Goal: Learn about a topic: Learn about a topic

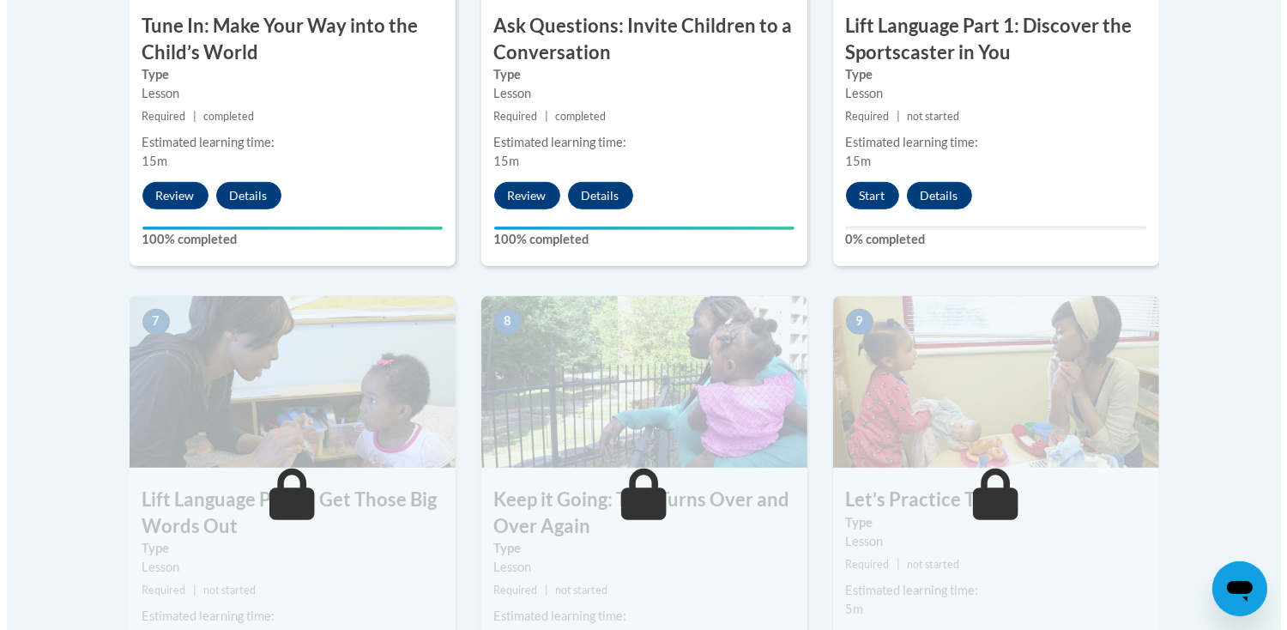
scroll to position [944, 0]
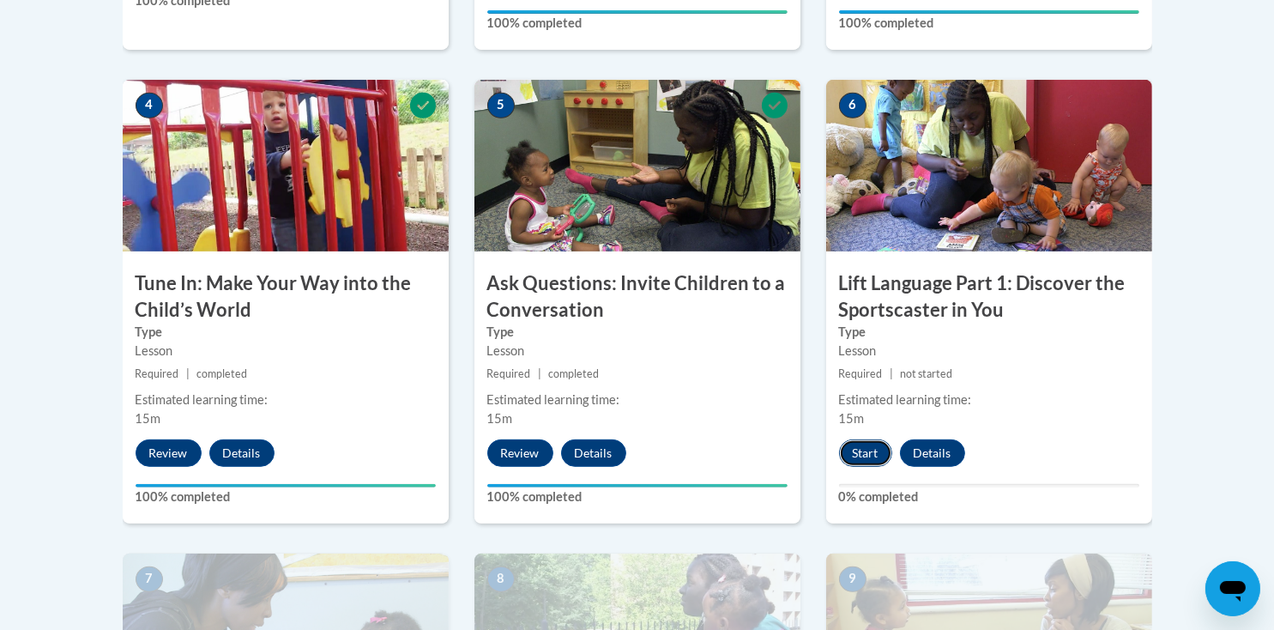
click at [881, 448] on button "Start" at bounding box center [865, 452] width 53 height 27
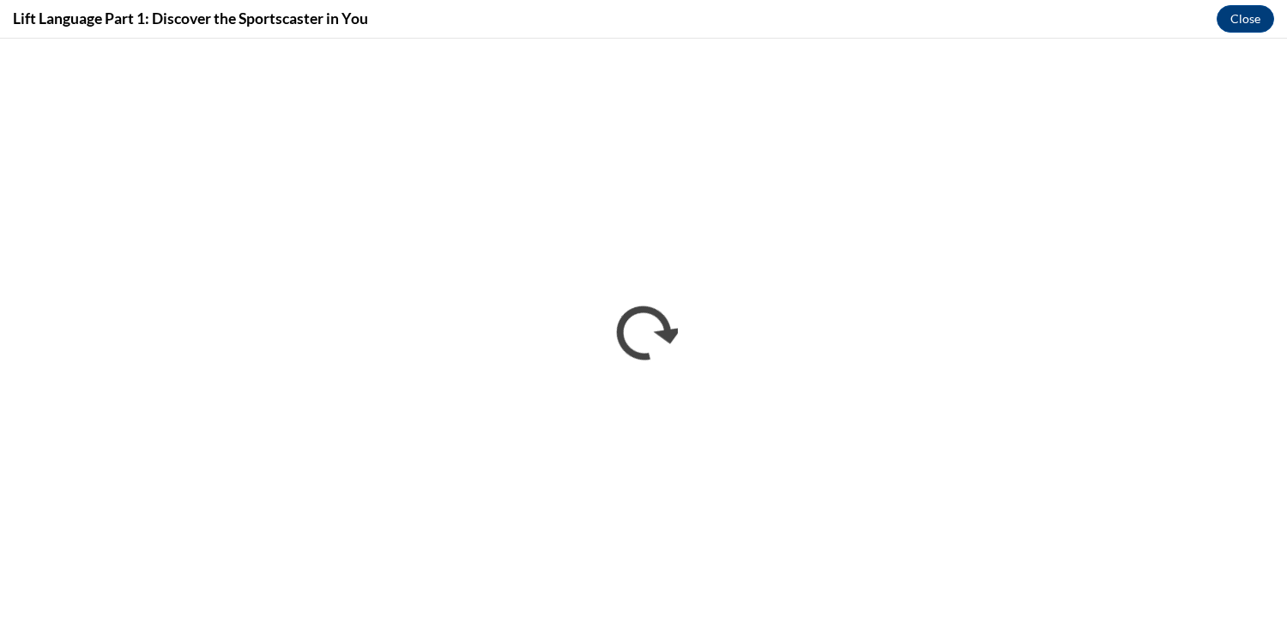
scroll to position [0, 0]
